Goal: Transaction & Acquisition: Purchase product/service

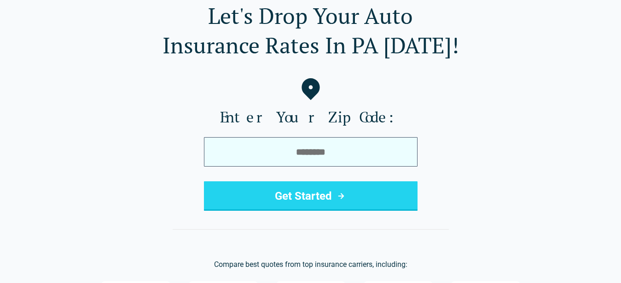
scroll to position [47, 0]
click at [307, 152] on input "tel" at bounding box center [311, 151] width 214 height 29
type input "*****"
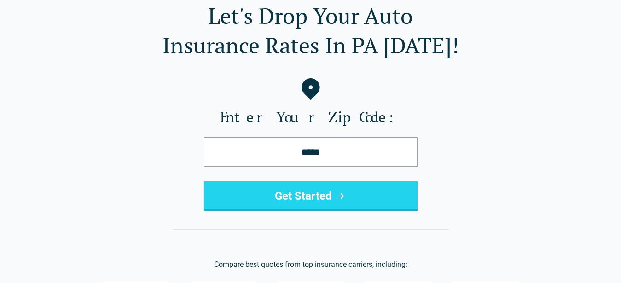
click at [293, 192] on button "Get Started" at bounding box center [311, 195] width 214 height 29
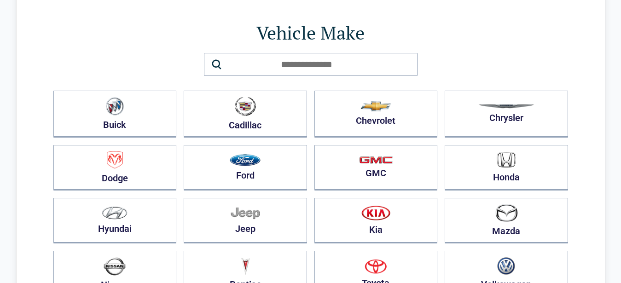
scroll to position [94, 0]
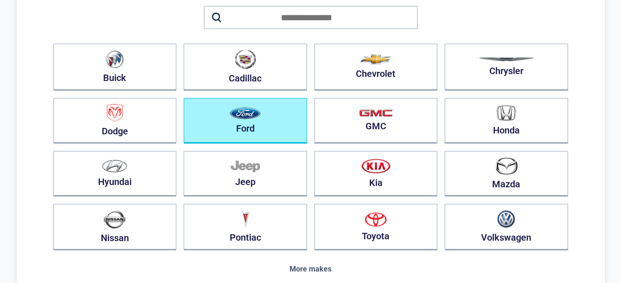
click at [245, 118] on img "button" at bounding box center [245, 113] width 31 height 12
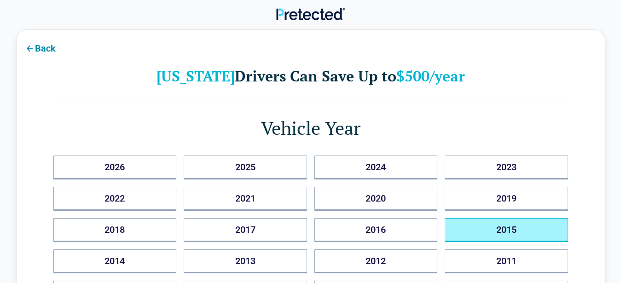
click at [504, 228] on button "2015" at bounding box center [506, 230] width 123 height 24
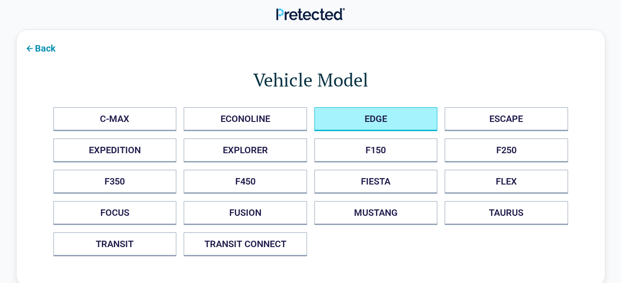
click at [385, 118] on button "EDGE" at bounding box center [375, 119] width 123 height 24
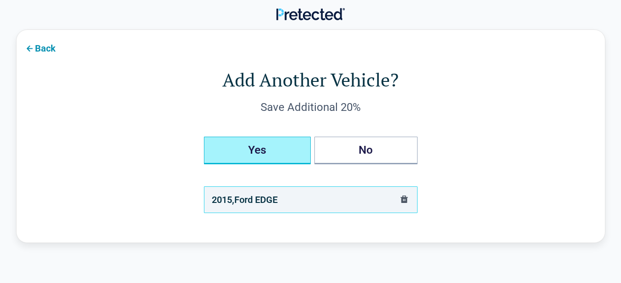
click at [258, 145] on button "Yes" at bounding box center [257, 151] width 107 height 28
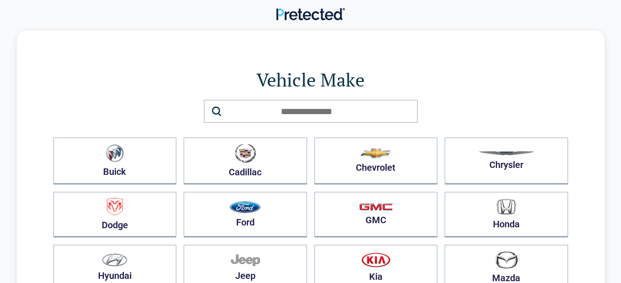
scroll to position [47, 0]
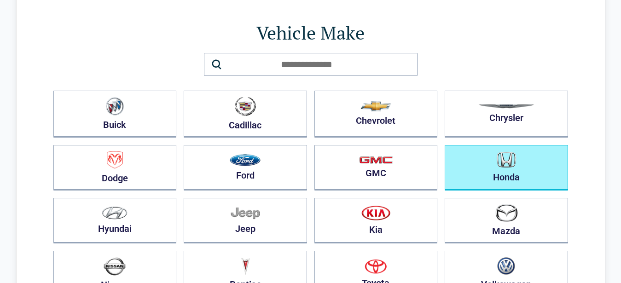
click at [501, 162] on img "button" at bounding box center [506, 160] width 19 height 16
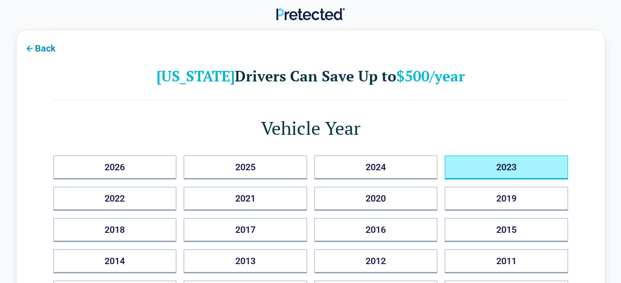
click at [500, 166] on button "2023" at bounding box center [506, 168] width 123 height 24
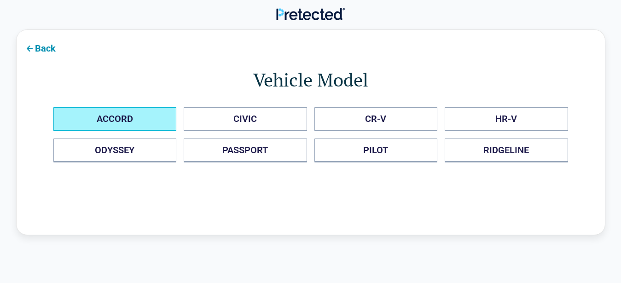
click at [110, 115] on button "ACCORD" at bounding box center [114, 119] width 123 height 24
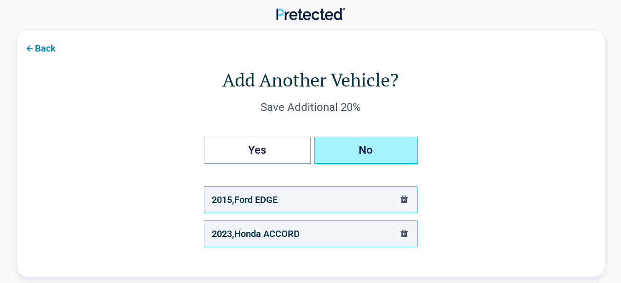
click at [368, 149] on button "No" at bounding box center [365, 151] width 103 height 28
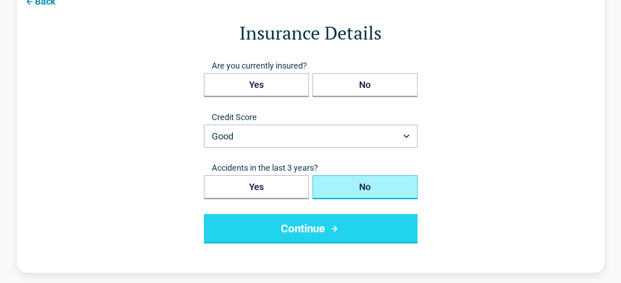
scroll to position [94, 0]
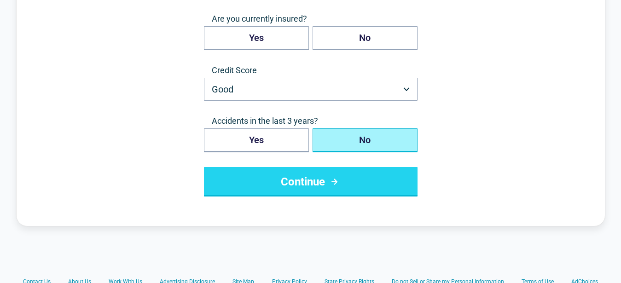
click at [306, 180] on button "Continue" at bounding box center [311, 181] width 214 height 29
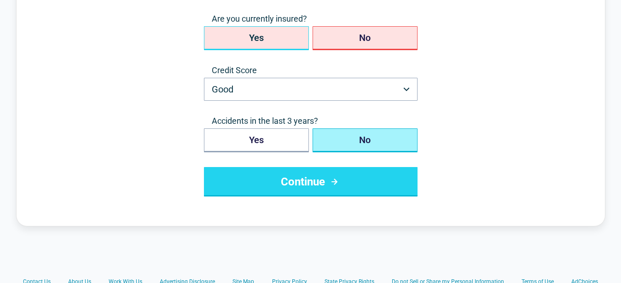
click at [254, 37] on button "Yes" at bounding box center [256, 38] width 105 height 24
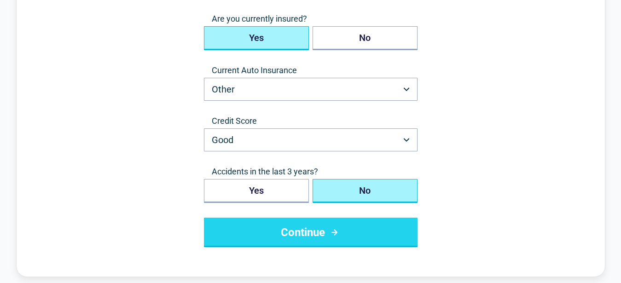
click at [302, 229] on button "Continue" at bounding box center [311, 232] width 214 height 29
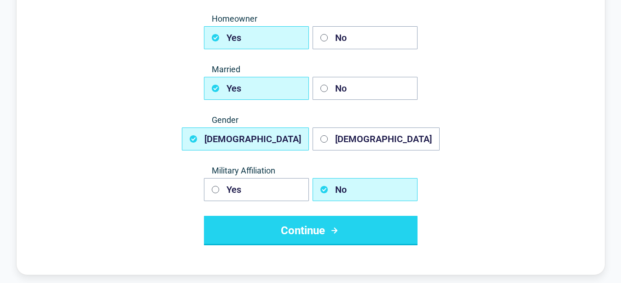
scroll to position [0, 0]
